Goal: Transaction & Acquisition: Book appointment/travel/reservation

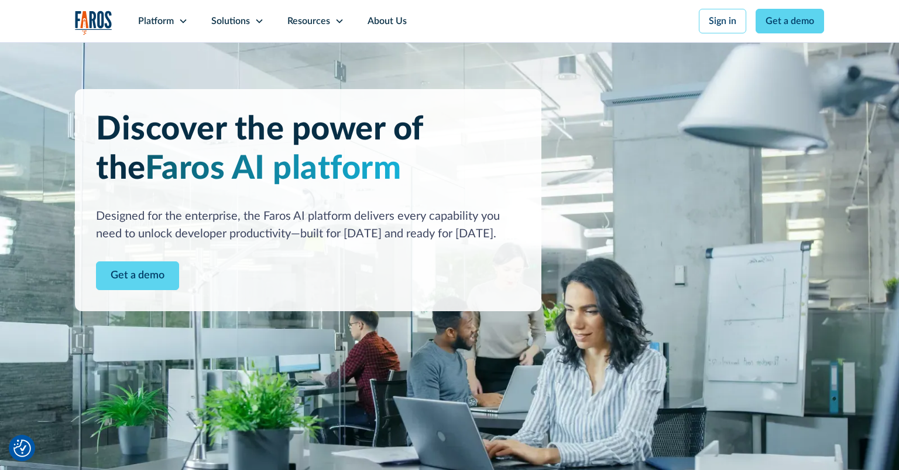
drag, startPoint x: 317, startPoint y: 329, endPoint x: 330, endPoint y: 324, distance: 14.3
click at [321, 327] on img at bounding box center [449, 295] width 899 height 506
click at [178, 23] on div "Platform" at bounding box center [162, 21] width 73 height 42
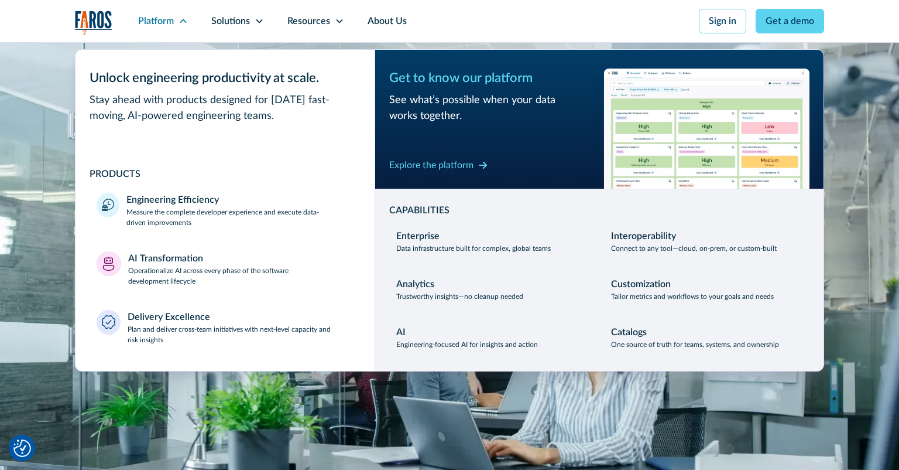
drag, startPoint x: 3, startPoint y: 147, endPoint x: 95, endPoint y: 79, distance: 114.7
click at [6, 147] on img at bounding box center [449, 295] width 899 height 506
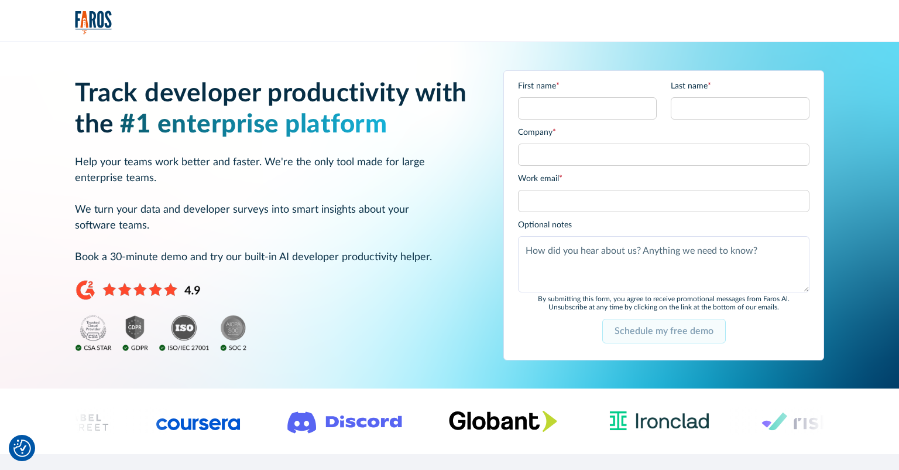
click at [643, 331] on input "Schedule my free demo" at bounding box center [664, 330] width 124 height 25
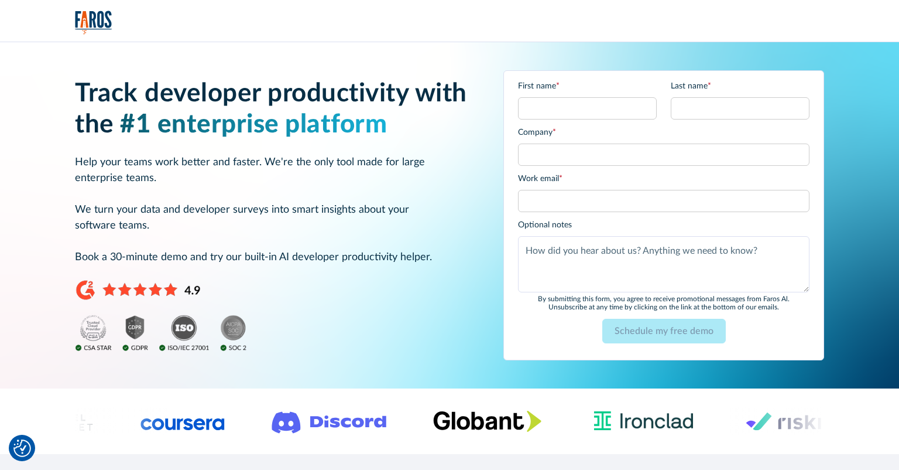
click at [324, 285] on div "Track developer productivity with the #1 enterprise platform Help your teams wo…" at bounding box center [275, 214] width 400 height 273
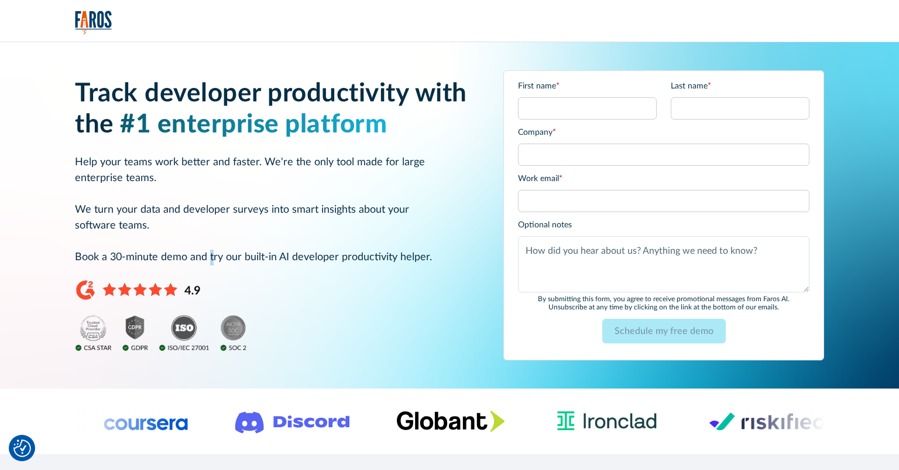
click at [211, 258] on p "Help your teams work better and faster. We're the only tool made for large ente…" at bounding box center [275, 210] width 400 height 111
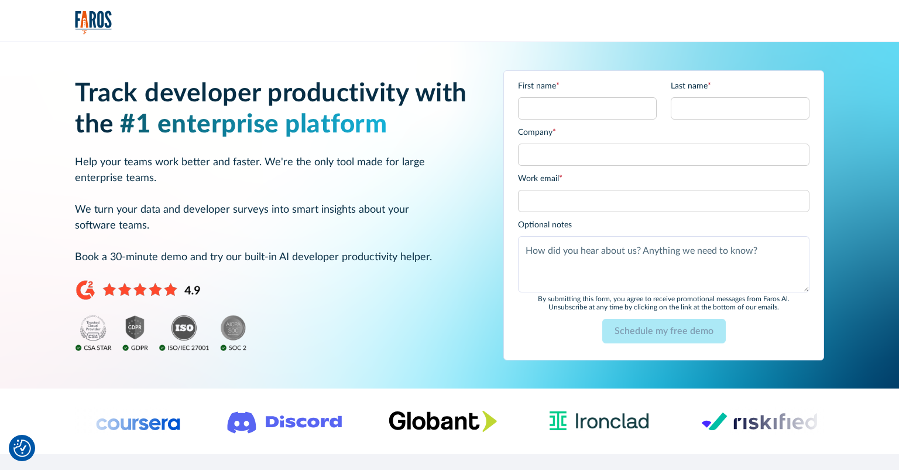
click at [247, 251] on p "Help your teams work better and faster. We're the only tool made for large ente…" at bounding box center [275, 210] width 400 height 111
click at [353, 254] on p "Help your teams work better and faster. We're the only tool made for large ente…" at bounding box center [275, 210] width 400 height 111
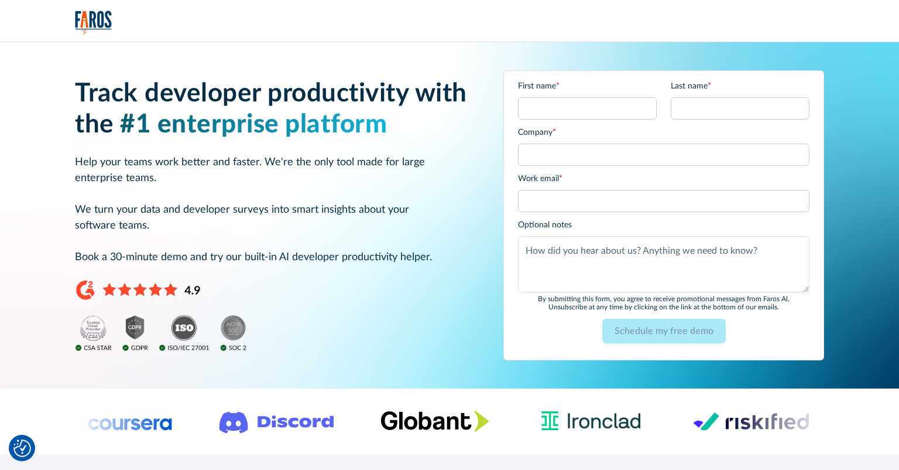
click at [362, 203] on p "Help your teams work better and faster. We're the only tool made for large ente…" at bounding box center [275, 210] width 400 height 111
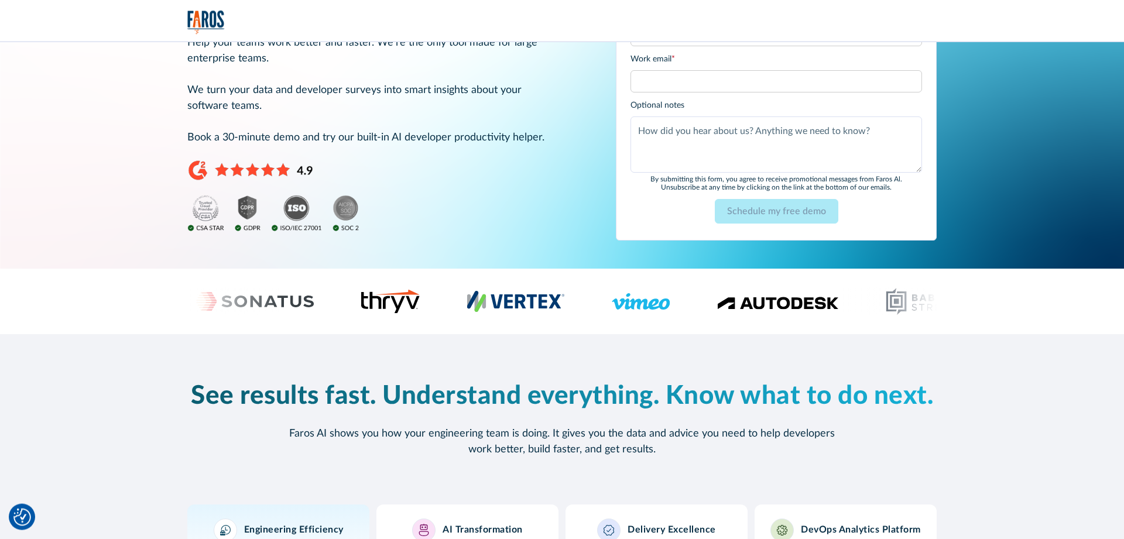
scroll to position [60, 0]
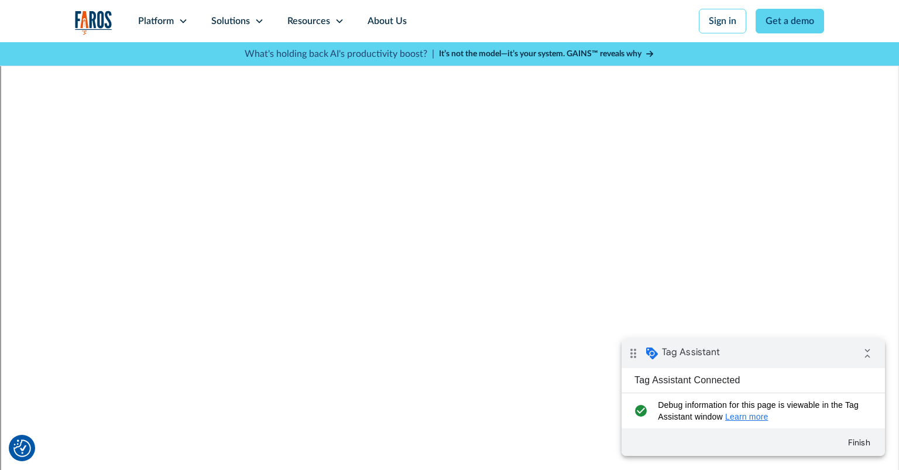
click at [88, 25] on img "home" at bounding box center [93, 23] width 37 height 24
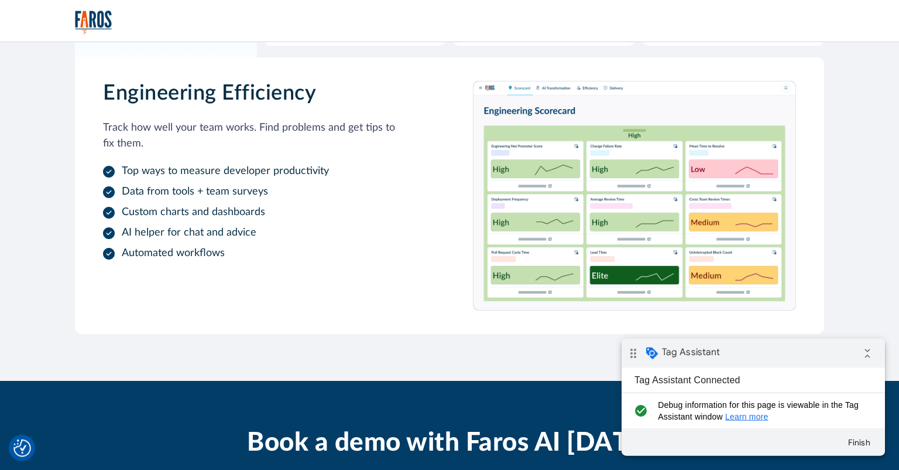
scroll to position [803, 0]
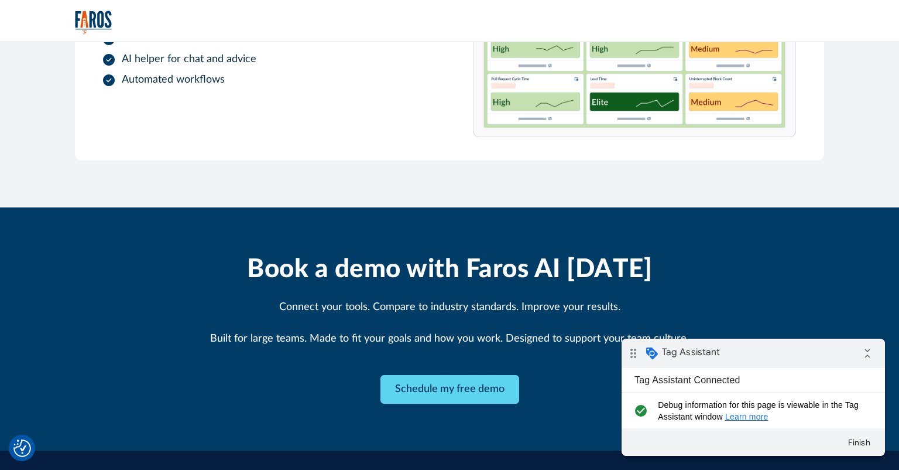
click at [205, 383] on div "Book a demo with Faros AI today Connect your tools. Compare to industry standar…" at bounding box center [449, 328] width 599 height 149
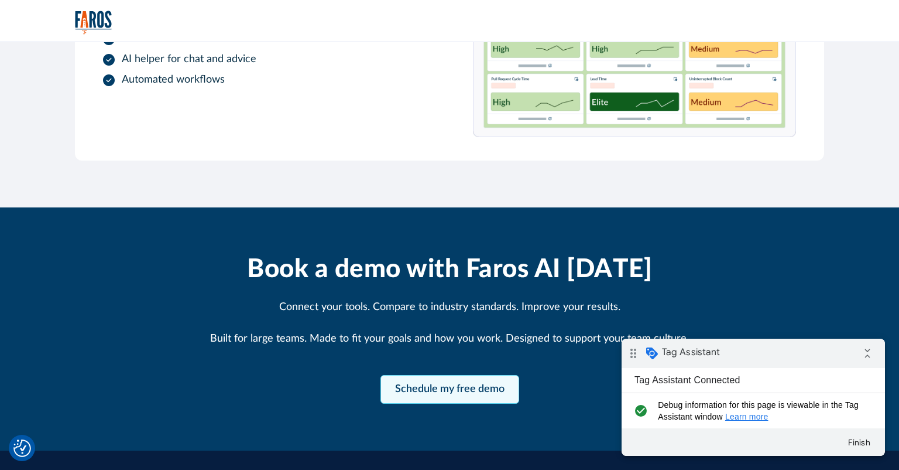
click at [419, 388] on link "Schedule my free demo" at bounding box center [450, 389] width 139 height 29
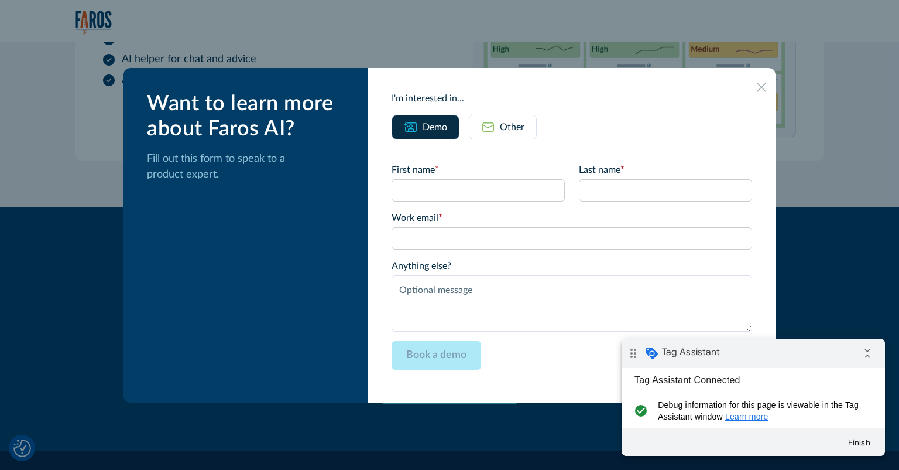
drag, startPoint x: 765, startPoint y: 81, endPoint x: 761, endPoint y: 100, distance: 19.2
click at [765, 84] on div at bounding box center [761, 86] width 19 height 19
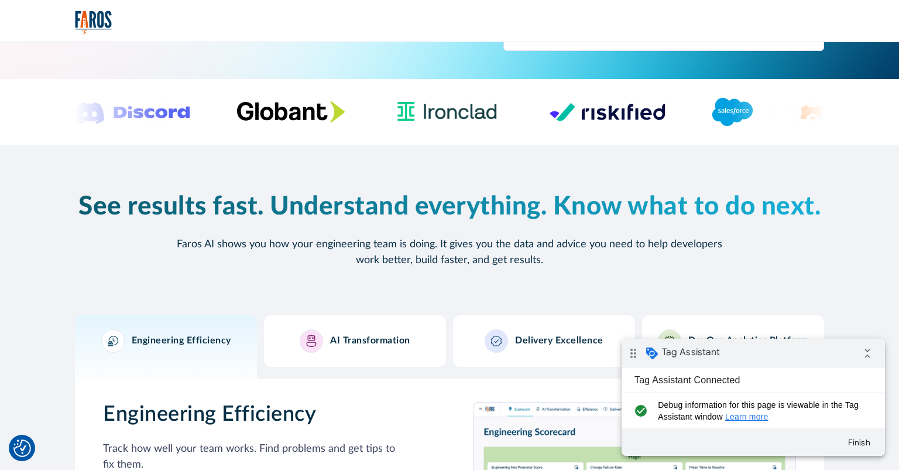
scroll to position [0, 0]
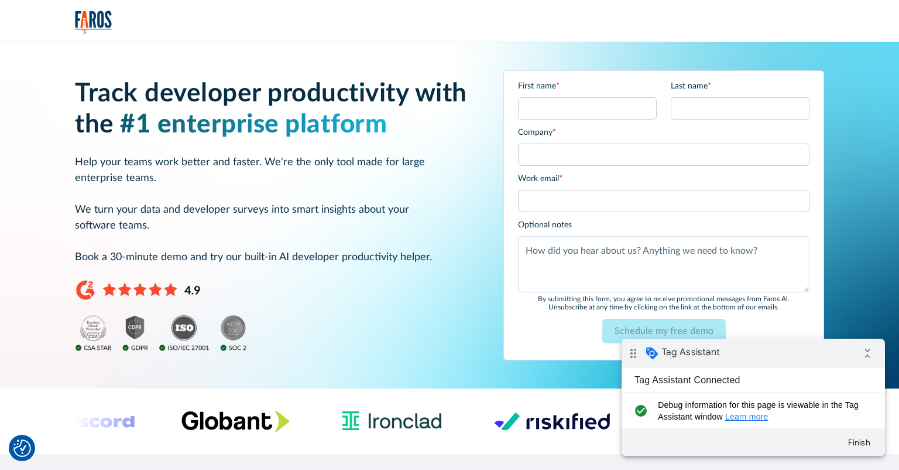
click at [711, 46] on div "Track developer productivity with the #1 enterprise platform Help your teams wo…" at bounding box center [449, 215] width 845 height 346
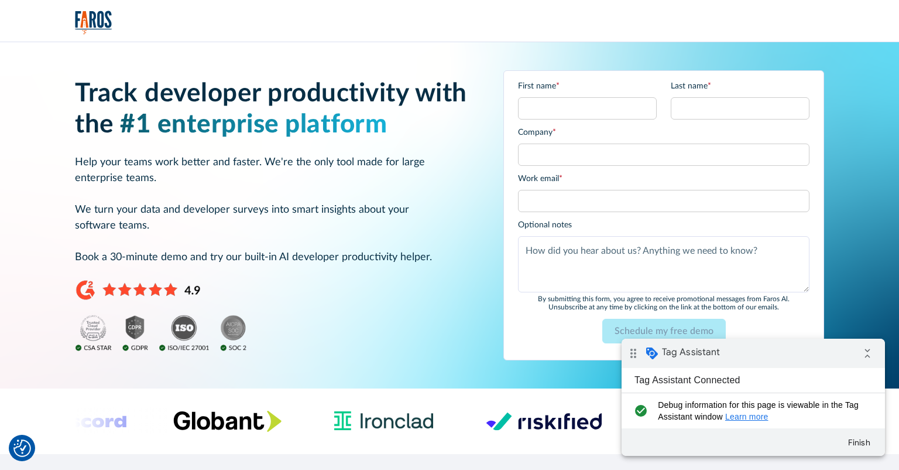
click at [718, 30] on div at bounding box center [449, 21] width 749 height 24
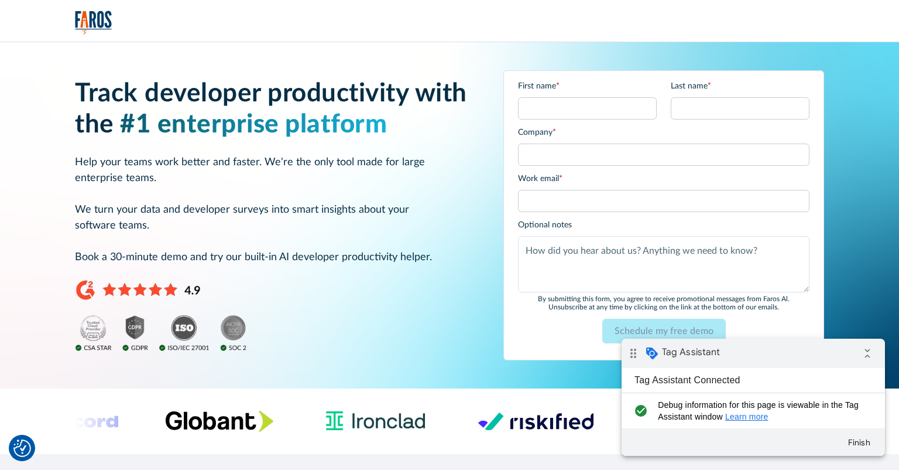
click at [718, 30] on div at bounding box center [449, 21] width 749 height 24
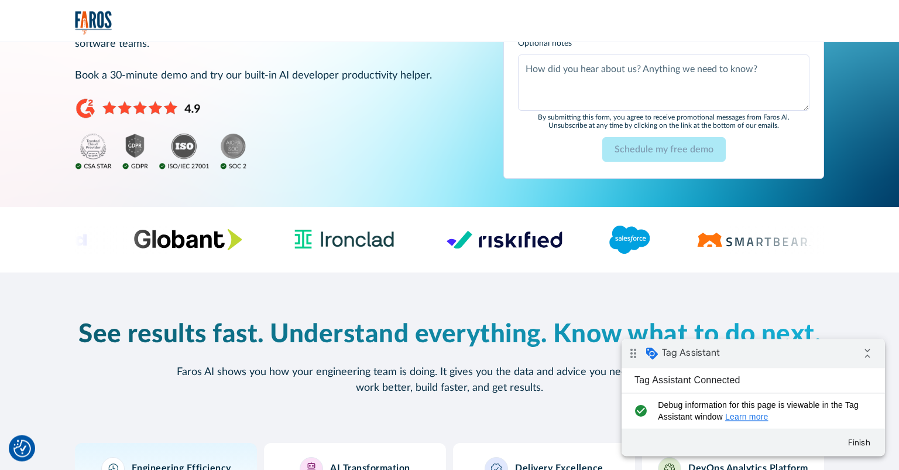
scroll to position [185, 0]
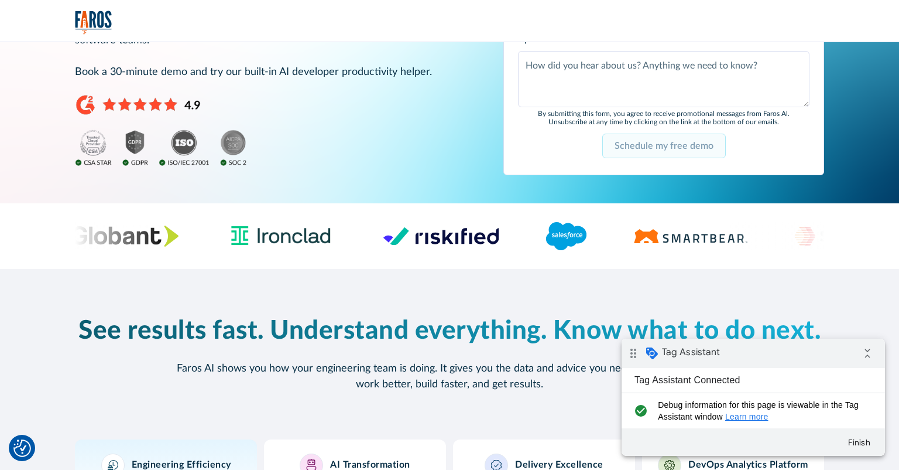
click at [647, 147] on input "Schedule my free demo" at bounding box center [664, 145] width 124 height 25
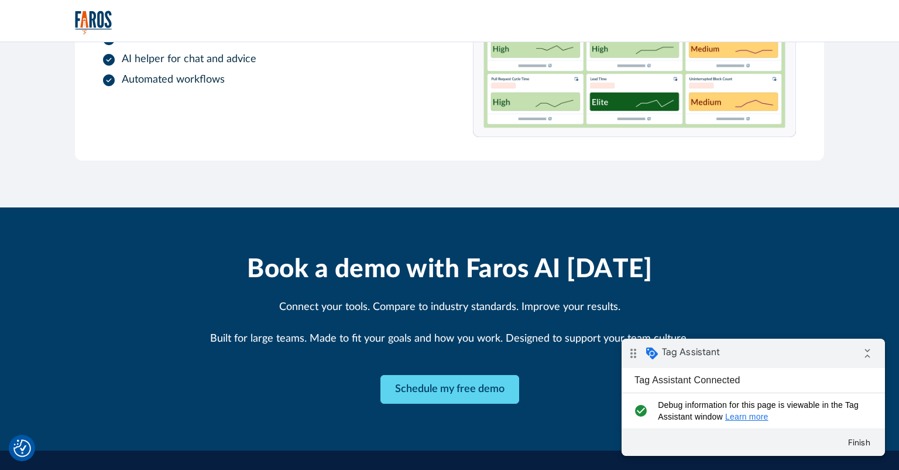
scroll to position [833, 0]
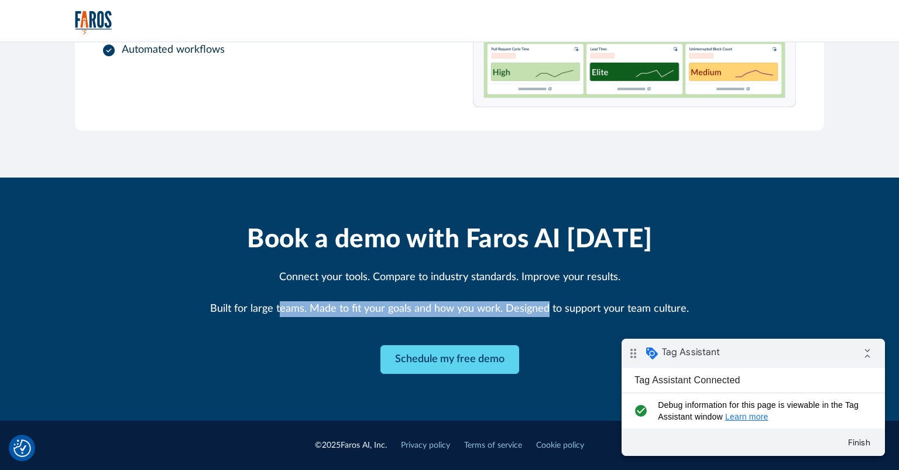
drag, startPoint x: 285, startPoint y: 357, endPoint x: 556, endPoint y: 357, distance: 271.0
click at [547, 357] on div "Book a demo with Faros AI today Connect your tools. Compare to industry standar…" at bounding box center [449, 298] width 599 height 149
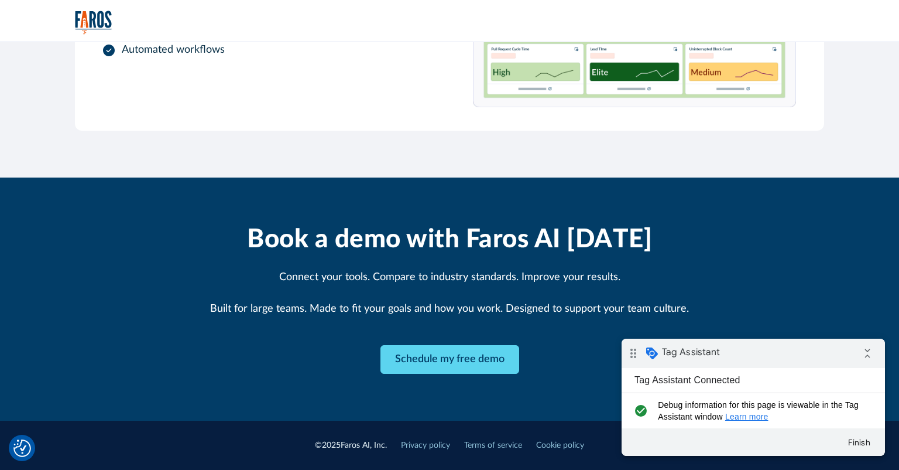
click at [326, 362] on div "Book a demo with Faros AI today Connect your tools. Compare to industry standar…" at bounding box center [449, 298] width 599 height 149
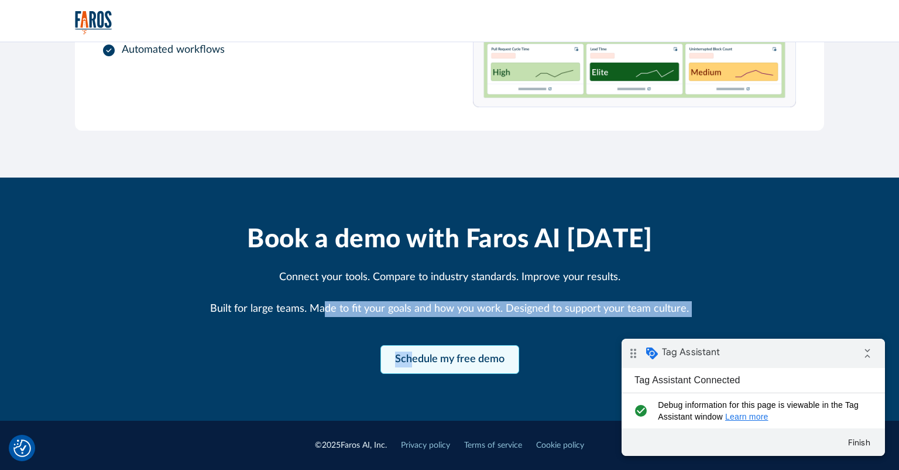
drag, startPoint x: 329, startPoint y: 362, endPoint x: 414, endPoint y: 368, distance: 85.6
click at [414, 368] on div "Book a demo with Faros AI today Connect your tools. Compare to industry standar…" at bounding box center [449, 298] width 599 height 149
click at [587, 323] on div "Book a demo with Faros AI today Connect your tools. Compare to industry standar…" at bounding box center [449, 298] width 599 height 149
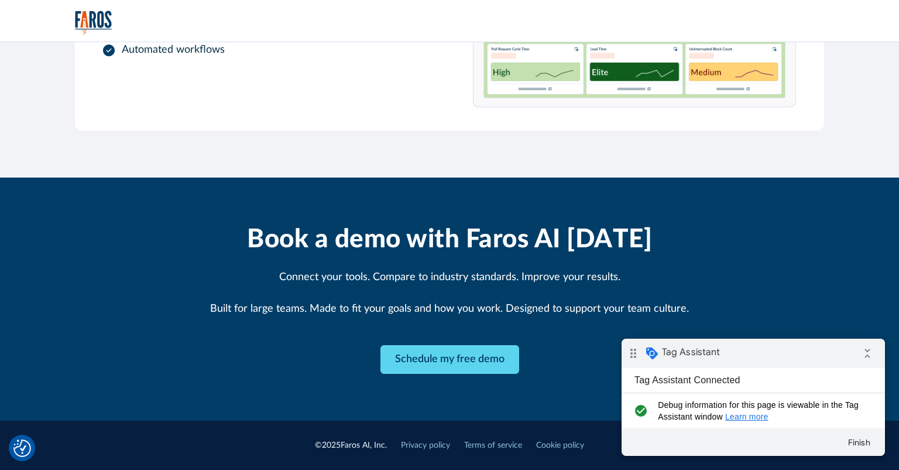
click at [535, 361] on div "Book a demo with Faros AI today Connect your tools. Compare to industry standar…" at bounding box center [449, 298] width 599 height 149
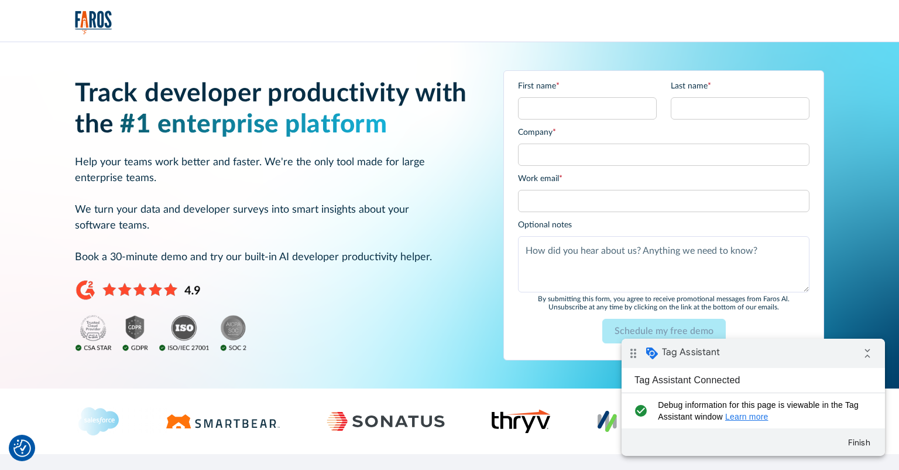
scroll to position [61, 0]
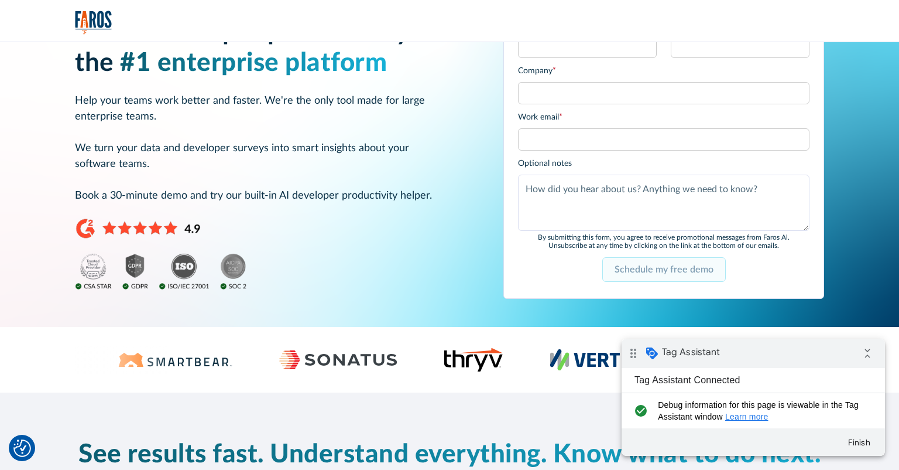
drag, startPoint x: 588, startPoint y: 275, endPoint x: 719, endPoint y: 275, distance: 131.1
click at [715, 275] on div "Schedule my free demo" at bounding box center [664, 269] width 292 height 25
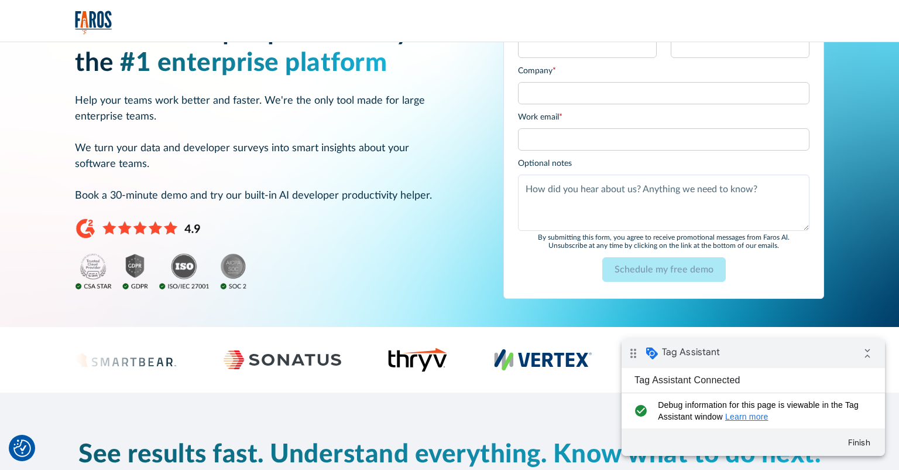
drag, startPoint x: 676, startPoint y: 265, endPoint x: 584, endPoint y: 273, distance: 92.8
click at [616, 270] on input "Schedule my free demo" at bounding box center [664, 269] width 124 height 25
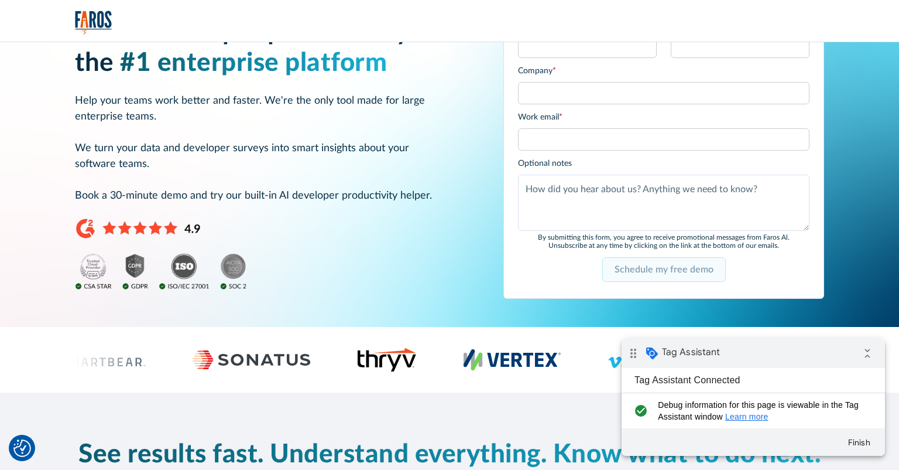
click at [645, 266] on input "Schedule my free demo" at bounding box center [664, 269] width 124 height 25
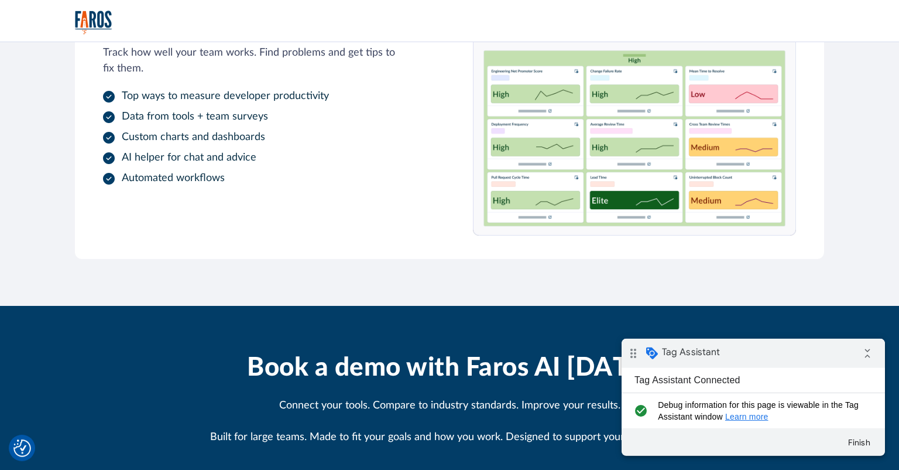
scroll to position [833, 0]
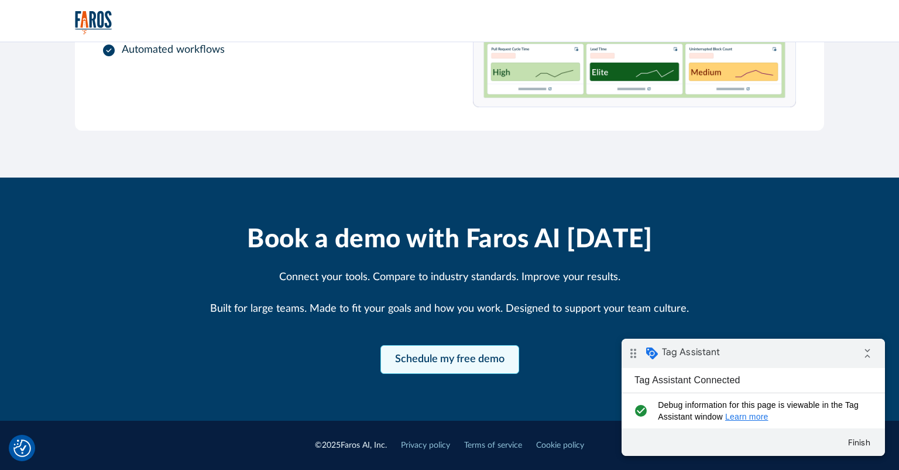
click at [429, 357] on link "Schedule my free demo" at bounding box center [450, 359] width 139 height 29
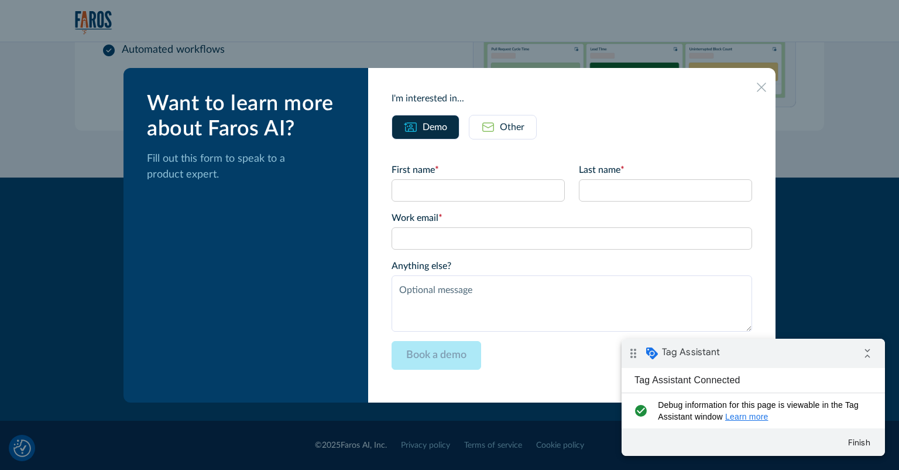
drag, startPoint x: 765, startPoint y: 76, endPoint x: 761, endPoint y: 92, distance: 16.2
click at [765, 80] on div "I'm interested in... Demo Other First name * Last name * Work email * Please en…" at bounding box center [571, 235] width 407 height 334
click at [761, 92] on div at bounding box center [761, 86] width 19 height 19
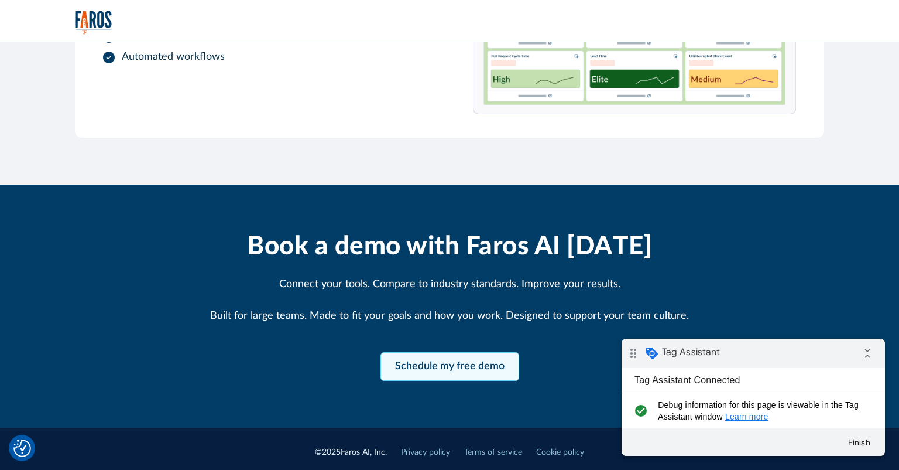
click at [424, 362] on link "Schedule my free demo" at bounding box center [450, 366] width 139 height 29
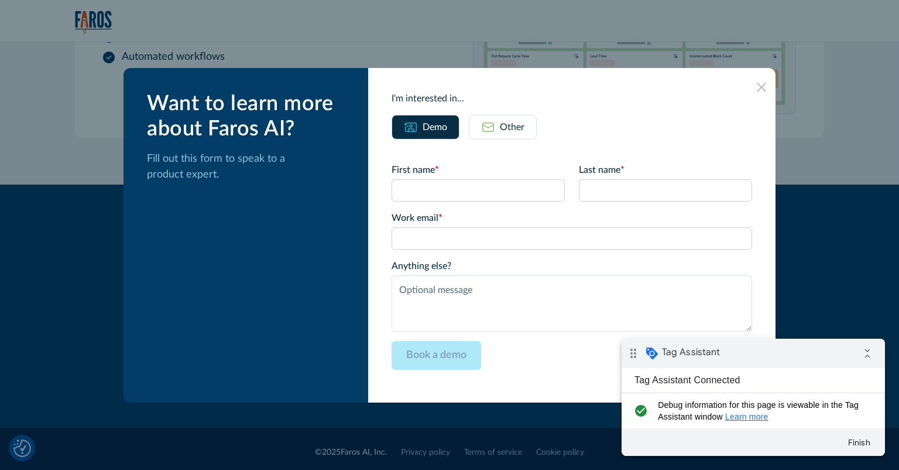
drag, startPoint x: 895, startPoint y: 152, endPoint x: 856, endPoint y: 149, distance: 38.2
click at [873, 149] on div at bounding box center [449, 235] width 899 height 470
click at [856, 151] on div at bounding box center [449, 235] width 899 height 470
click at [766, 81] on div at bounding box center [761, 86] width 19 height 19
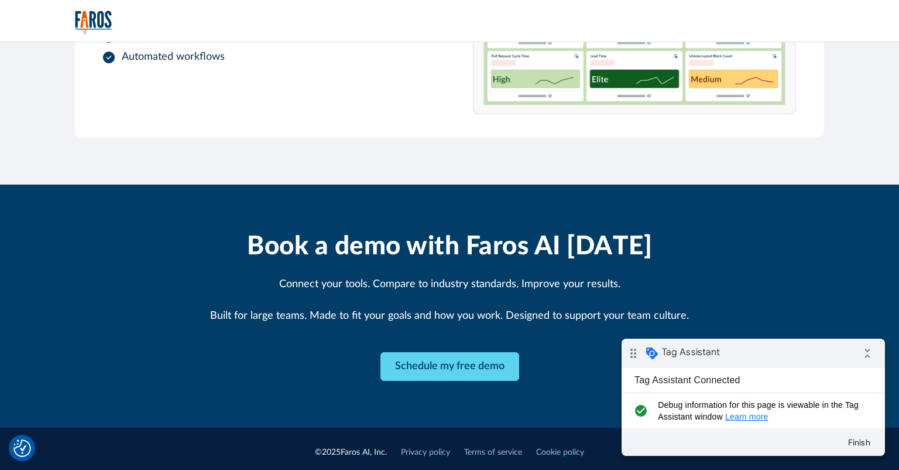
click at [762, 85] on img at bounding box center [634, 0] width 323 height 230
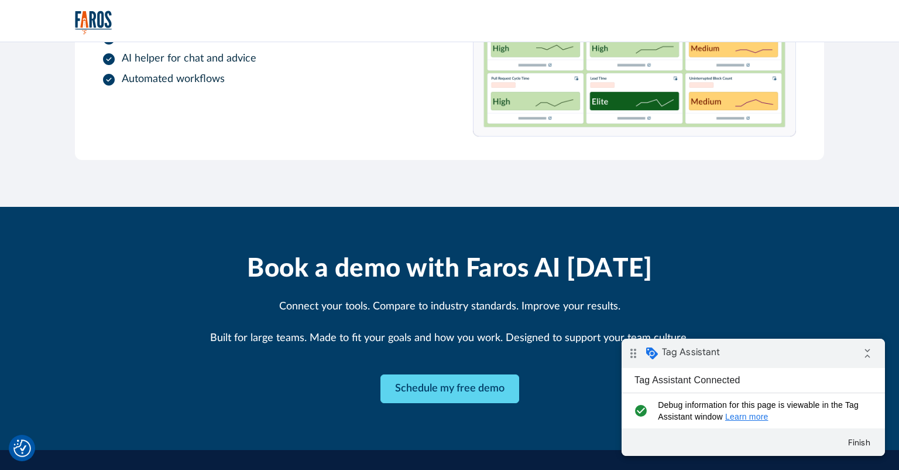
scroll to position [833, 0]
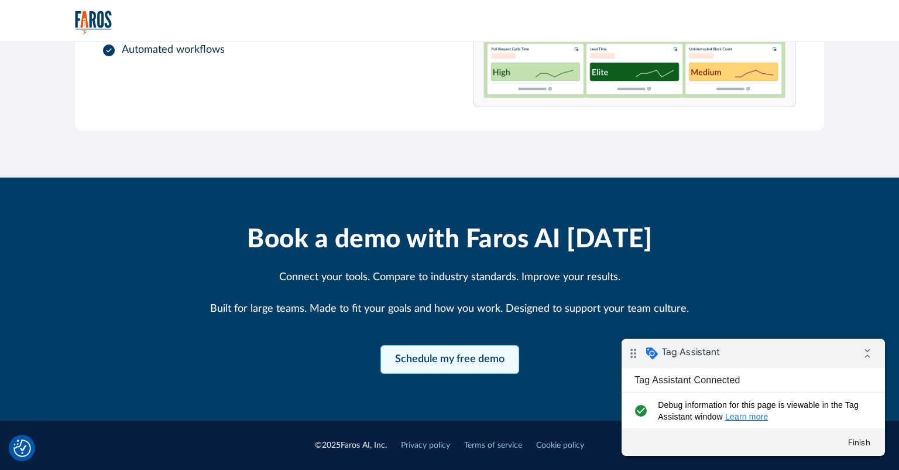
click at [439, 365] on link "Schedule my free demo" at bounding box center [450, 359] width 139 height 29
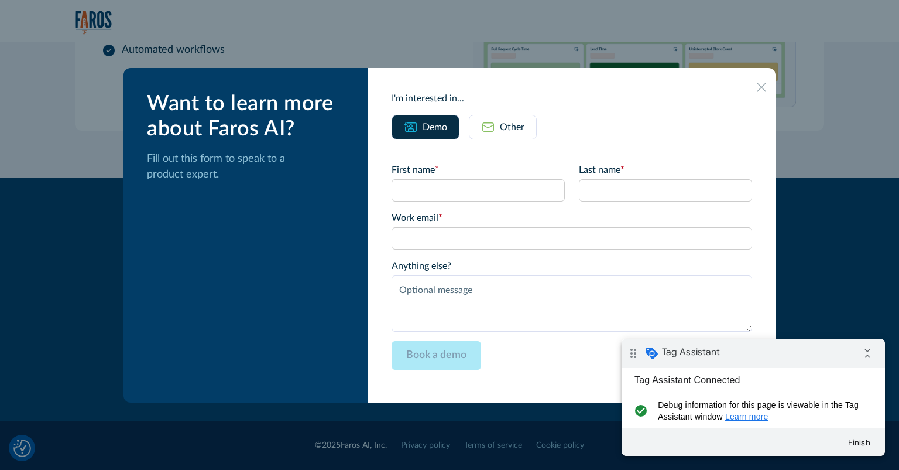
click at [763, 85] on icon at bounding box center [761, 87] width 9 height 9
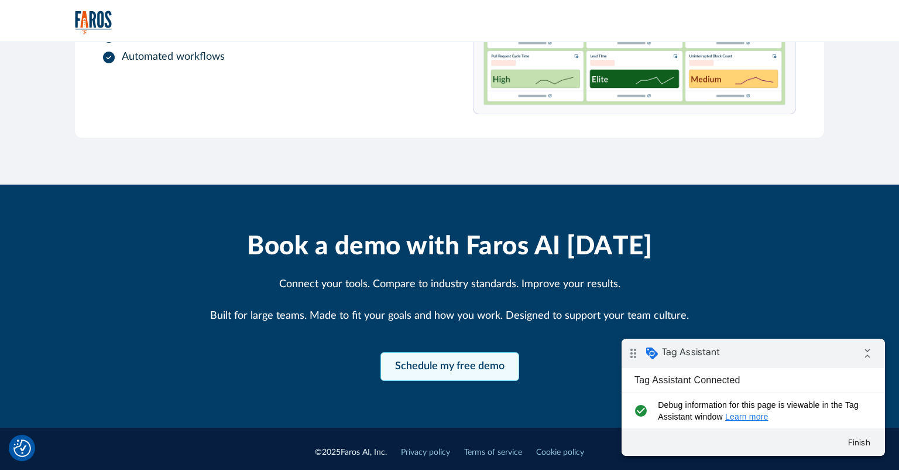
click at [443, 376] on link "Schedule my free demo" at bounding box center [450, 366] width 139 height 29
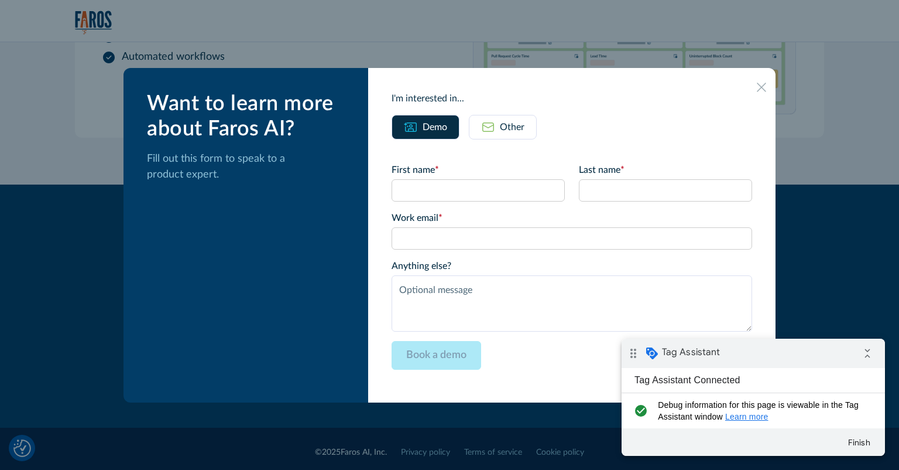
click at [763, 88] on icon at bounding box center [761, 87] width 9 height 9
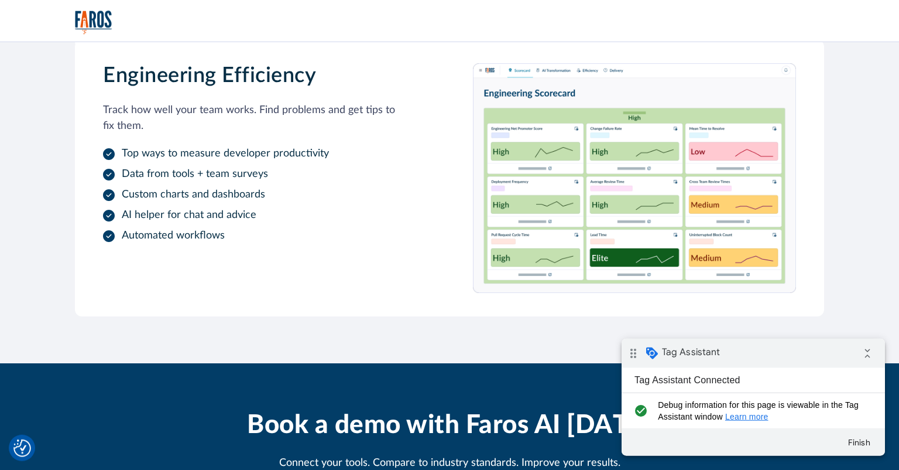
scroll to position [833, 0]
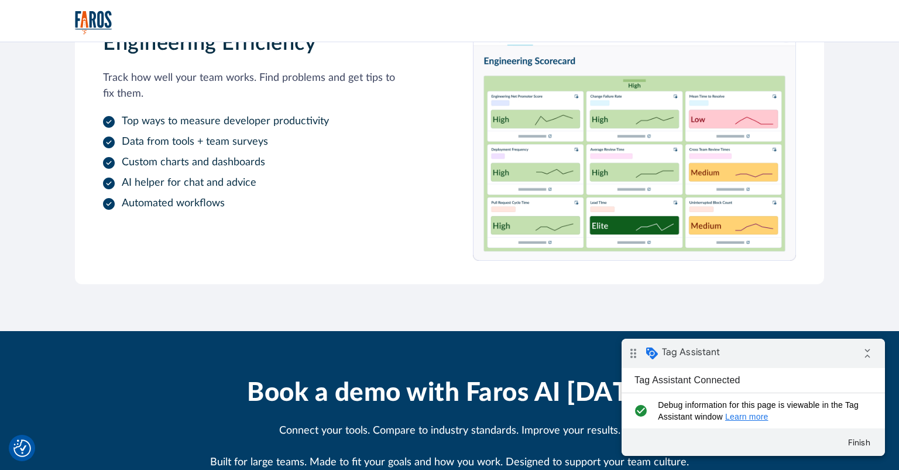
scroll to position [833, 0]
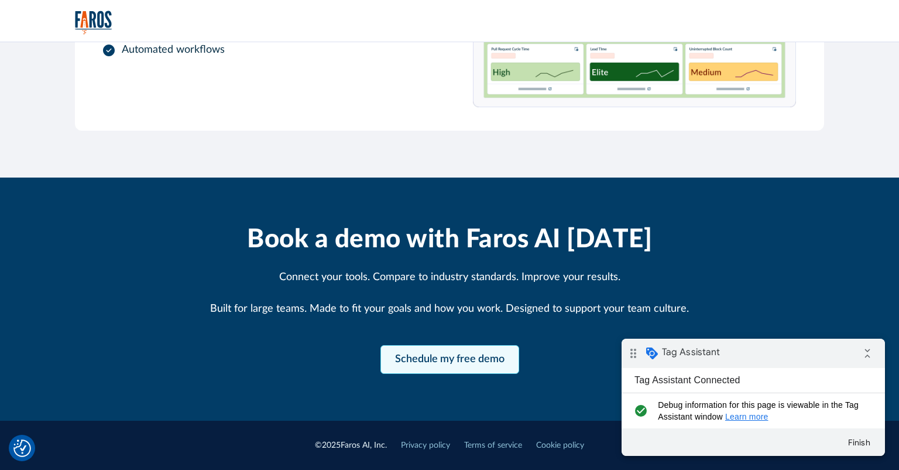
click at [438, 357] on link "Schedule my free demo" at bounding box center [450, 359] width 139 height 29
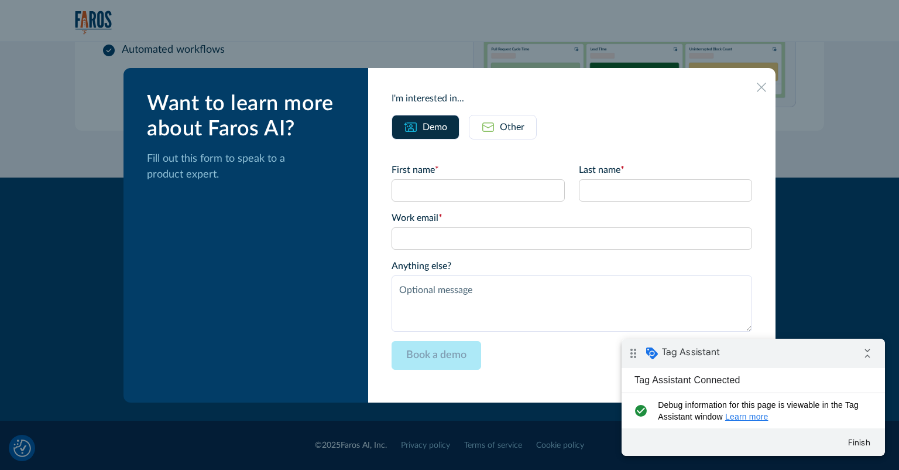
click at [762, 85] on icon at bounding box center [761, 87] width 9 height 9
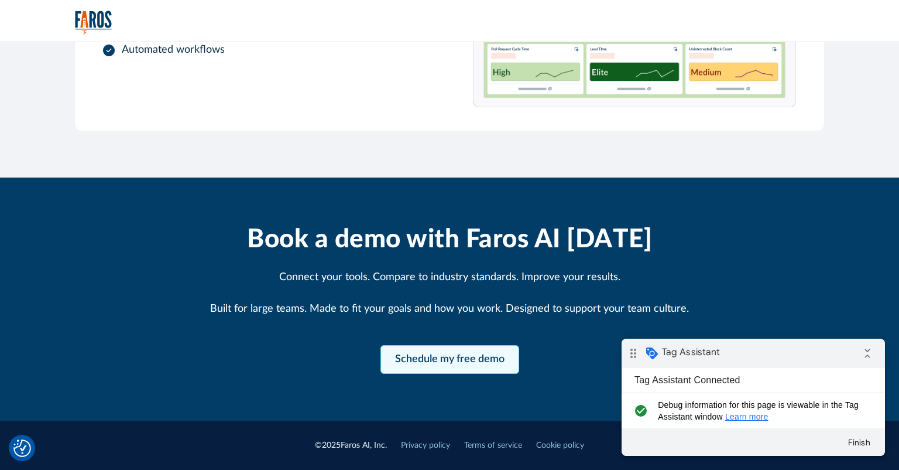
click at [444, 360] on link "Schedule my free demo" at bounding box center [450, 359] width 139 height 29
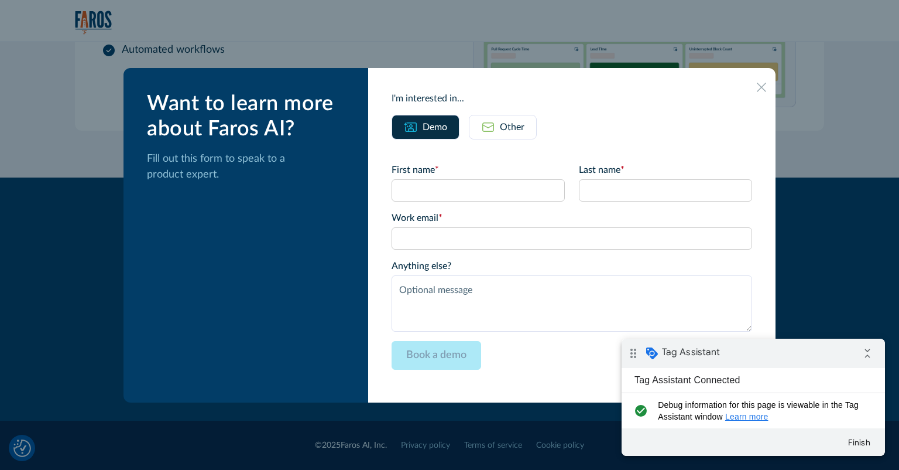
click at [766, 83] on icon at bounding box center [761, 87] width 9 height 9
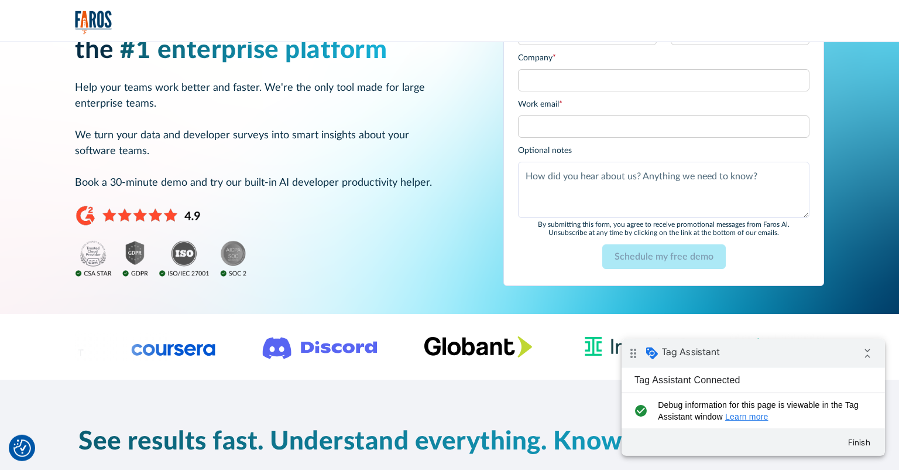
scroll to position [0, 0]
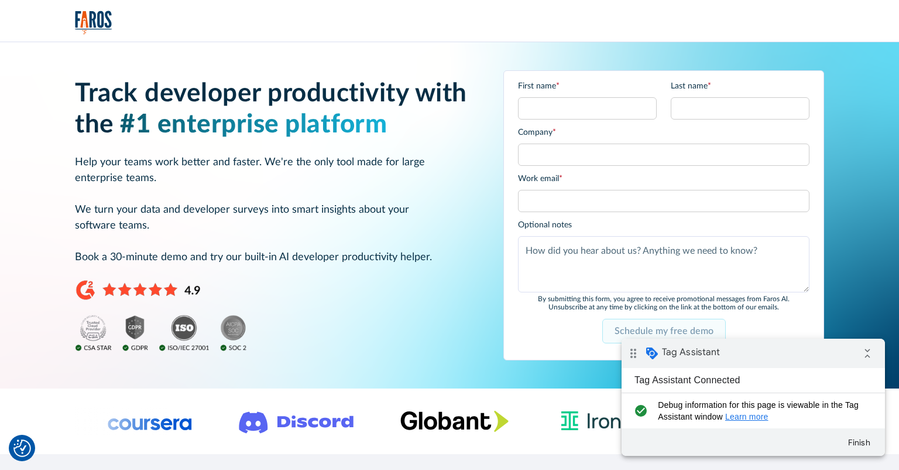
click at [628, 330] on input "Schedule my free demo" at bounding box center [664, 330] width 124 height 25
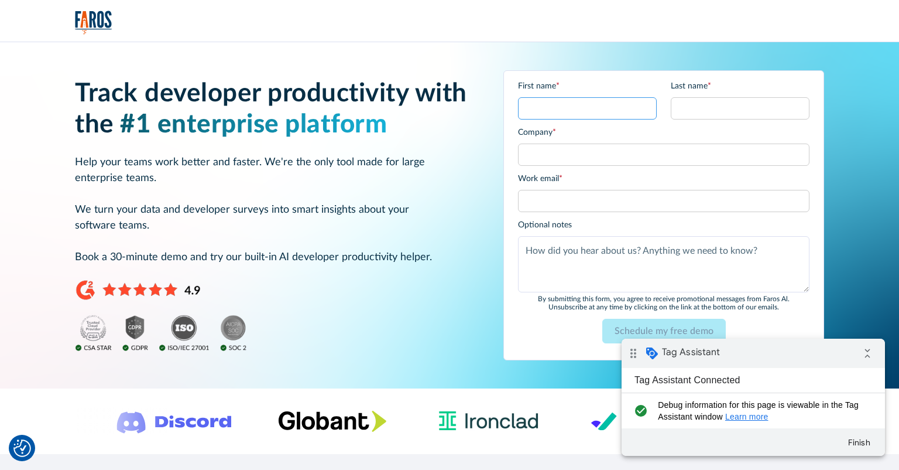
scroll to position [309, 0]
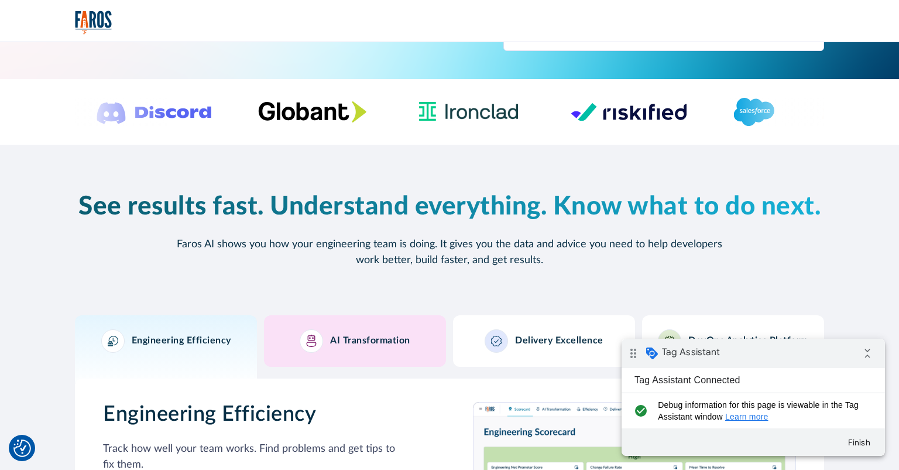
click at [359, 349] on div "AI Transformation" at bounding box center [355, 340] width 111 height 23
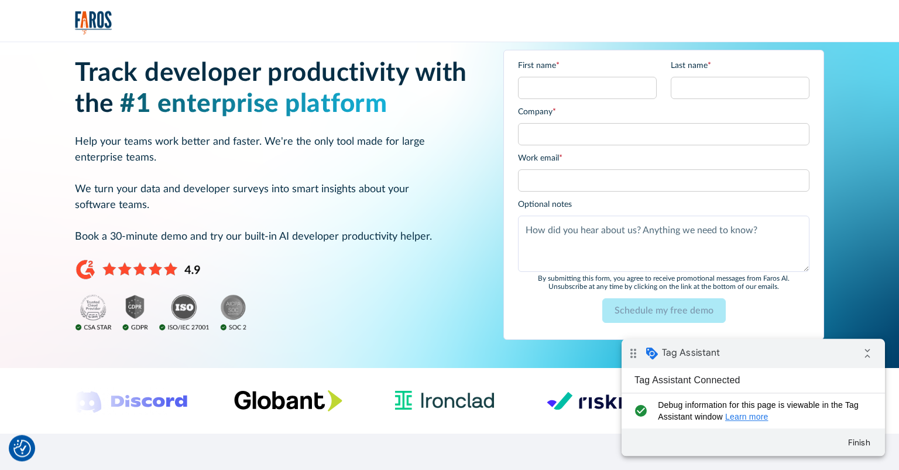
scroll to position [0, 0]
